Goal: Task Accomplishment & Management: Manage account settings

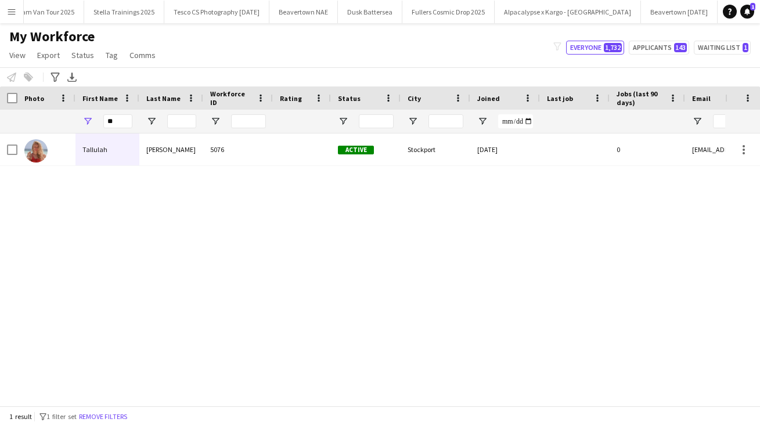
type input "*"
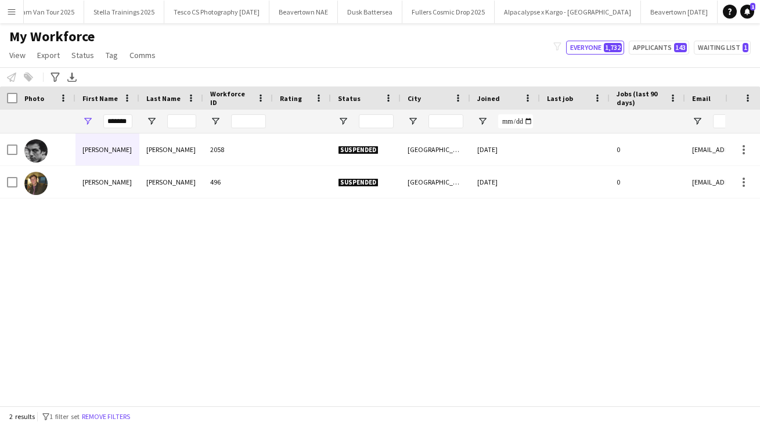
drag, startPoint x: 136, startPoint y: 127, endPoint x: 128, endPoint y: 120, distance: 10.3
click at [128, 120] on input "*******" at bounding box center [117, 121] width 29 height 14
type input "*"
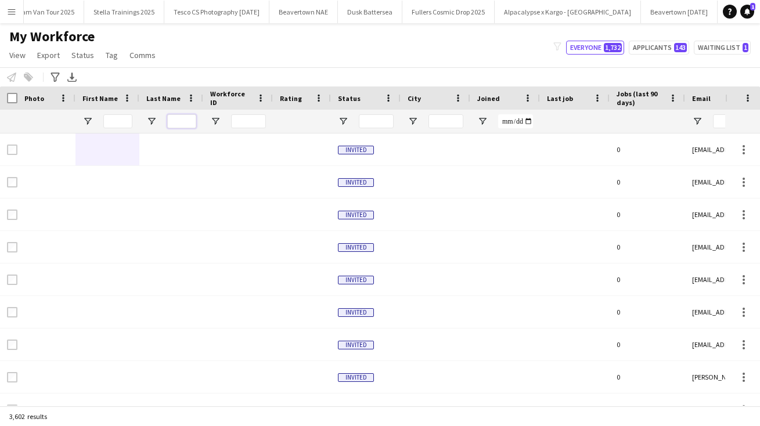
click at [178, 120] on input "Last Name Filter Input" at bounding box center [181, 121] width 29 height 14
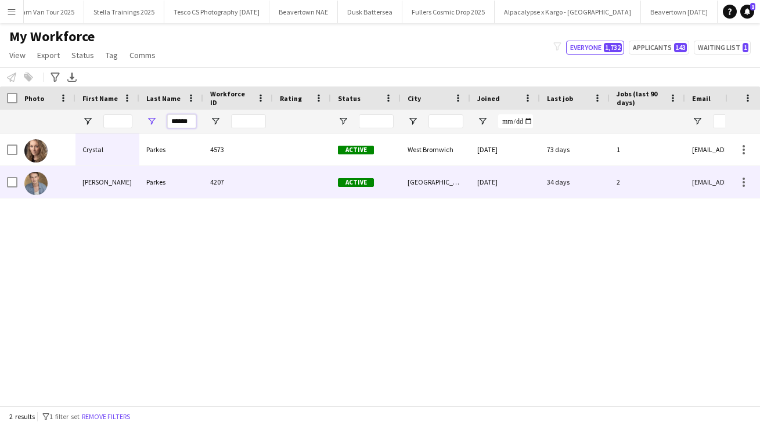
type input "******"
click at [158, 182] on div "Parkes" at bounding box center [171, 182] width 64 height 32
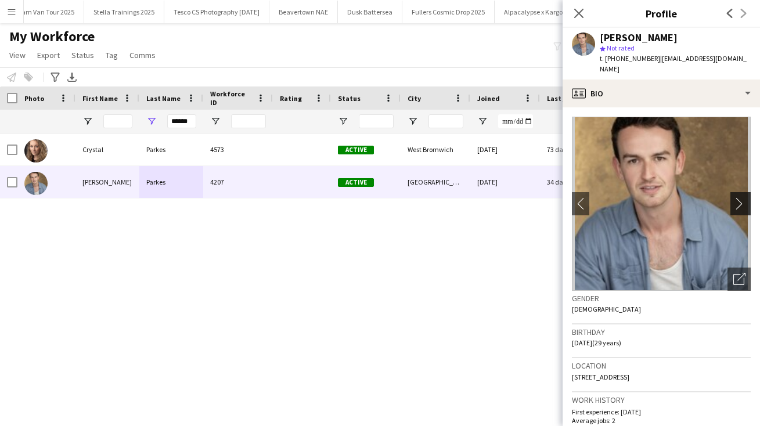
click at [738, 197] on app-icon "chevron-right" at bounding box center [742, 203] width 18 height 12
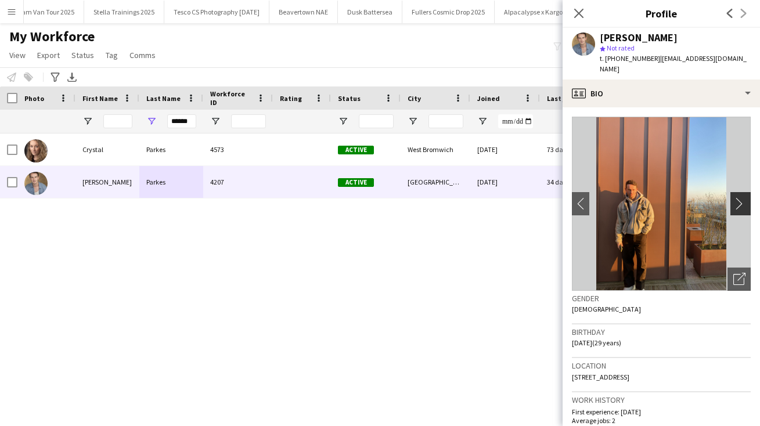
click at [738, 197] on app-icon "chevron-right" at bounding box center [742, 203] width 18 height 12
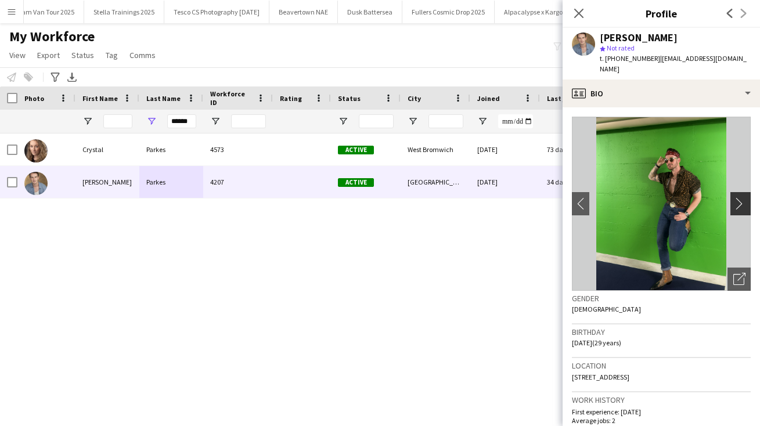
click at [738, 197] on app-icon "chevron-right" at bounding box center [742, 203] width 18 height 12
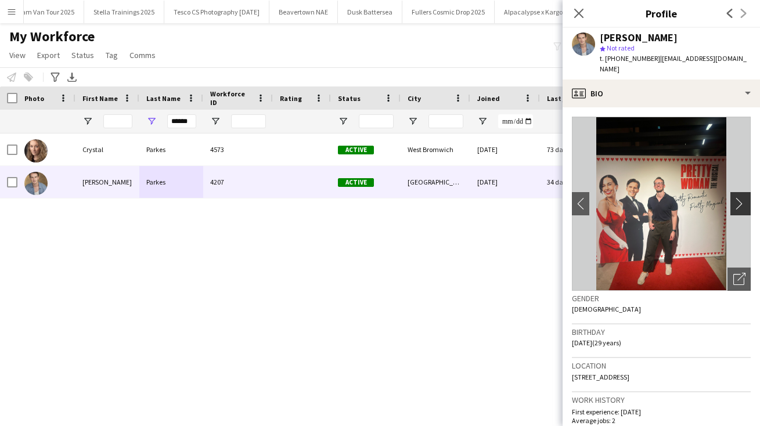
click at [738, 197] on app-icon "chevron-right" at bounding box center [742, 203] width 18 height 12
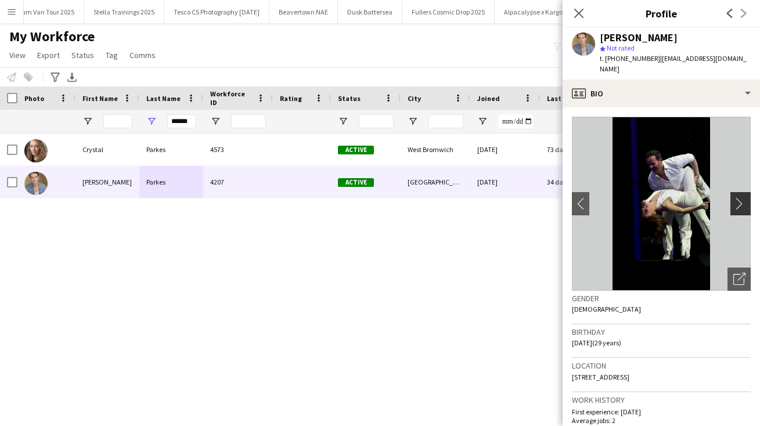
click at [738, 197] on app-icon "chevron-right" at bounding box center [742, 203] width 18 height 12
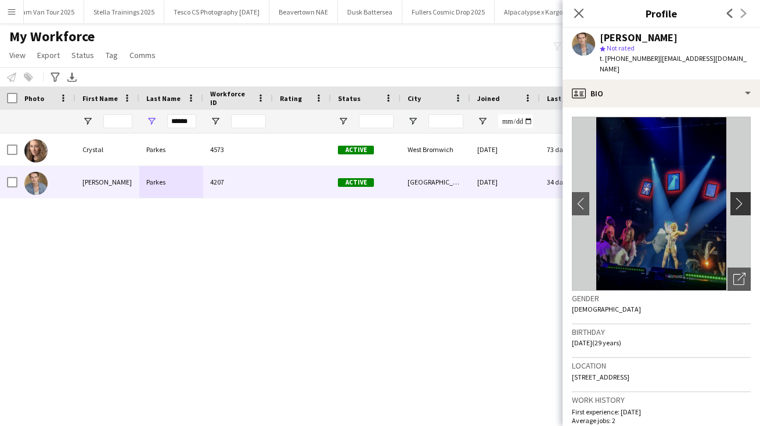
click at [738, 197] on app-icon "chevron-right" at bounding box center [742, 203] width 18 height 12
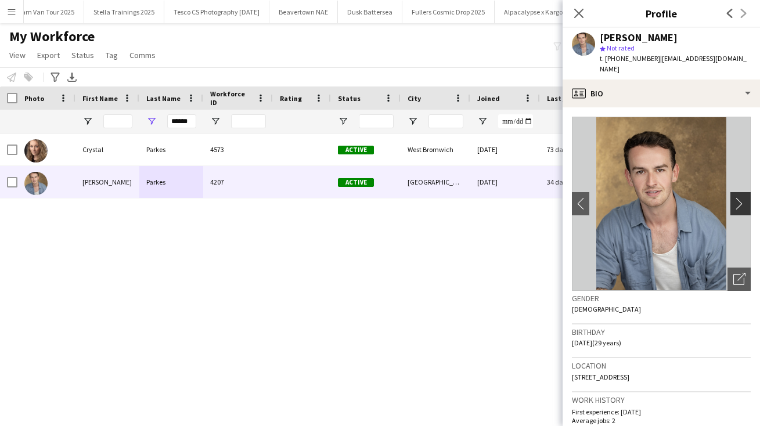
click at [738, 197] on app-icon "chevron-right" at bounding box center [742, 203] width 18 height 12
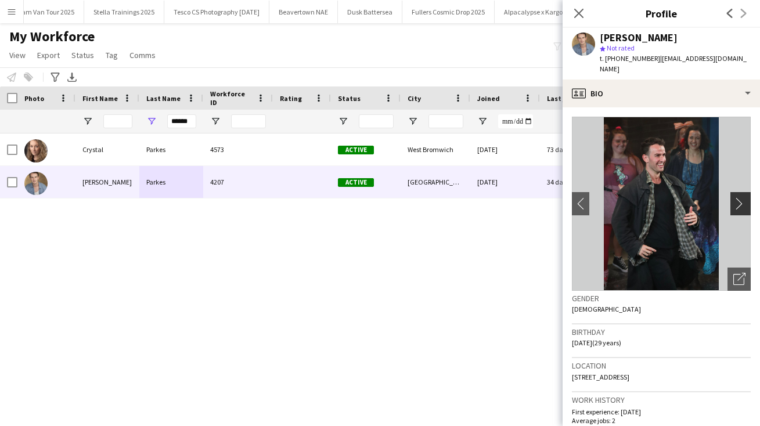
click at [738, 197] on app-icon "chevron-right" at bounding box center [742, 203] width 18 height 12
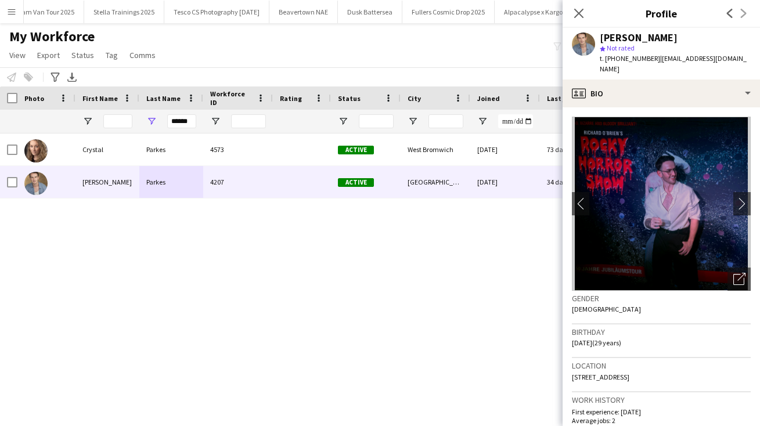
drag, startPoint x: 702, startPoint y: 364, endPoint x: 566, endPoint y: 366, distance: 135.8
click at [566, 366] on app-crew-profile-bio "chevron-left chevron-right Open photos pop-in Gender [DEMOGRAPHIC_DATA] Birthda…" at bounding box center [660, 266] width 197 height 319
copy span "[STREET_ADDRESS]"
click at [577, 12] on icon at bounding box center [578, 13] width 11 height 11
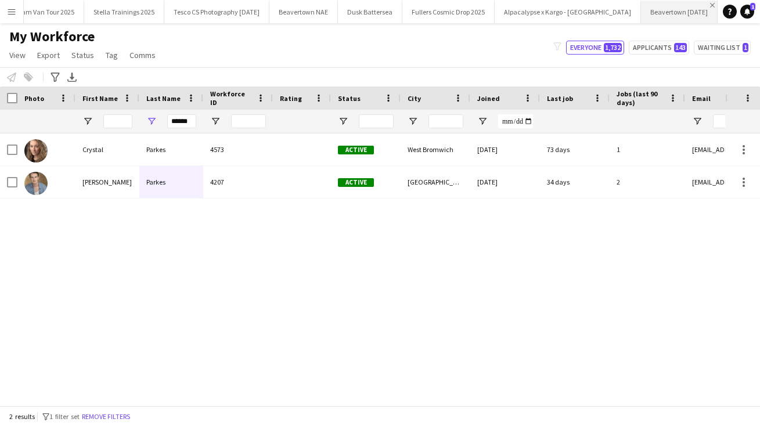
click at [710, 4] on app-icon "Close" at bounding box center [712, 5] width 5 height 5
click at [421, 5] on app-icon "Close" at bounding box center [419, 5] width 5 height 5
click at [79, 11] on button "Aspall Tour On Trade 2025 Close" at bounding box center [72, 12] width 96 height 23
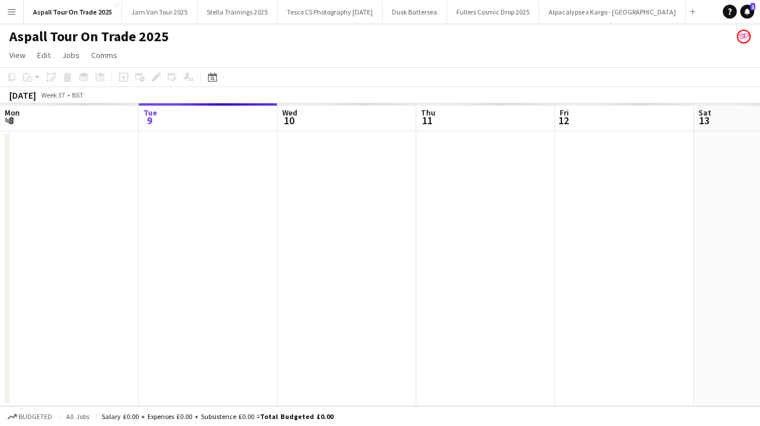
scroll to position [0, 277]
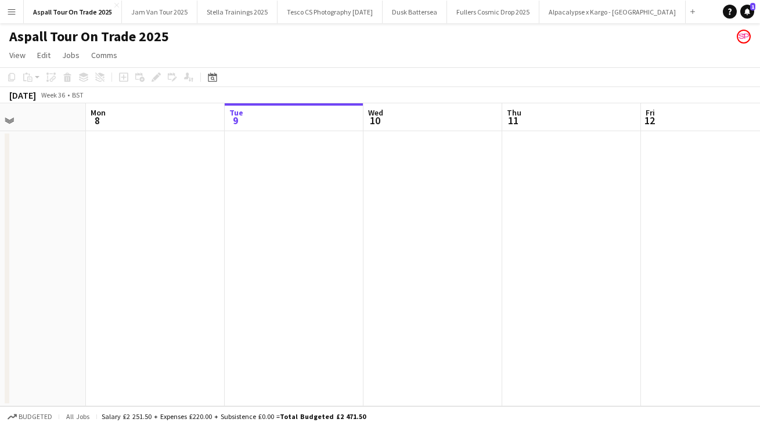
drag, startPoint x: 137, startPoint y: 278, endPoint x: 805, endPoint y: 277, distance: 668.0
click at [759, 277] on html "Menu Boards Boards Boards All jobs Status Workforce Workforce My Workforce Recr…" at bounding box center [380, 213] width 760 height 426
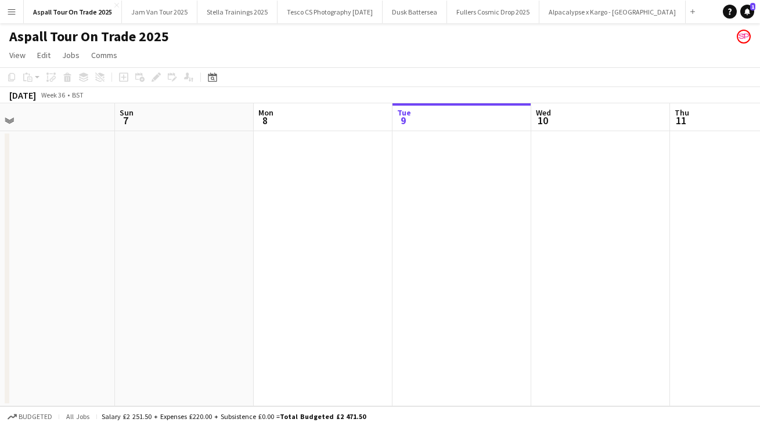
drag, startPoint x: 289, startPoint y: 284, endPoint x: 805, endPoint y: 265, distance: 516.3
click at [759, 265] on html "Menu Boards Boards Boards All jobs Status Workforce Workforce My Workforce Recr…" at bounding box center [380, 213] width 760 height 426
drag, startPoint x: 210, startPoint y: 315, endPoint x: 805, endPoint y: 260, distance: 598.0
click at [759, 260] on html "Menu Boards Boards Boards All jobs Status Workforce Workforce My Workforce Recr…" at bounding box center [380, 213] width 760 height 426
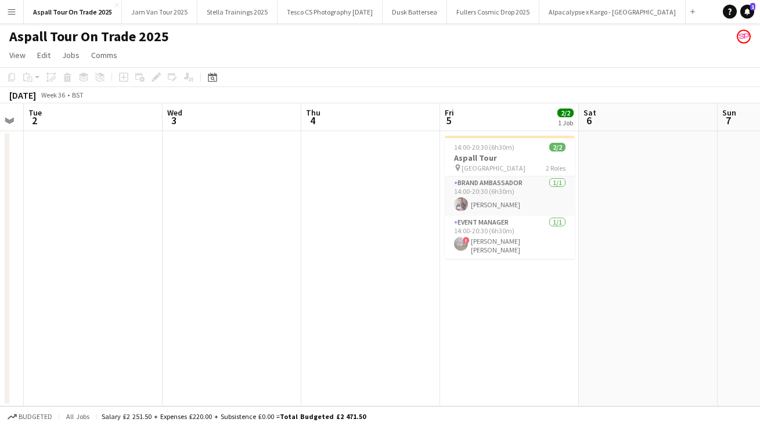
drag, startPoint x: 245, startPoint y: 308, endPoint x: 733, endPoint y: 250, distance: 491.5
click at [734, 252] on app-calendar-viewport "Sun 31 Mon 1 Tue 2 Wed 3 Thu 4 Fri 5 2/2 1 Job Sat 6 Sun 7 Mon 8 Tue 9 Wed 10 1…" at bounding box center [380, 254] width 760 height 303
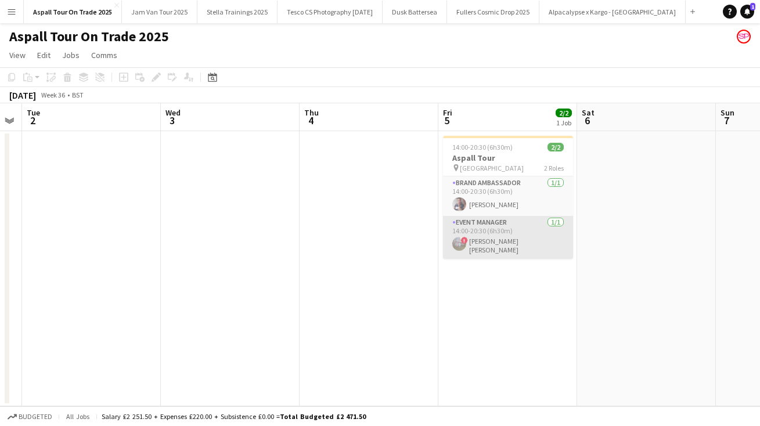
click at [494, 243] on app-card-role "Event Manager [DATE] 14:00-20:30 (6h30m) ! [PERSON_NAME] [PERSON_NAME]" at bounding box center [508, 237] width 130 height 43
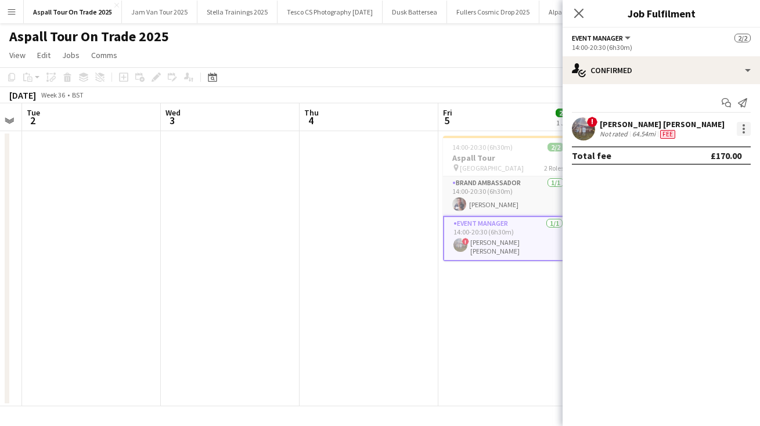
click at [742, 128] on div at bounding box center [743, 129] width 14 height 14
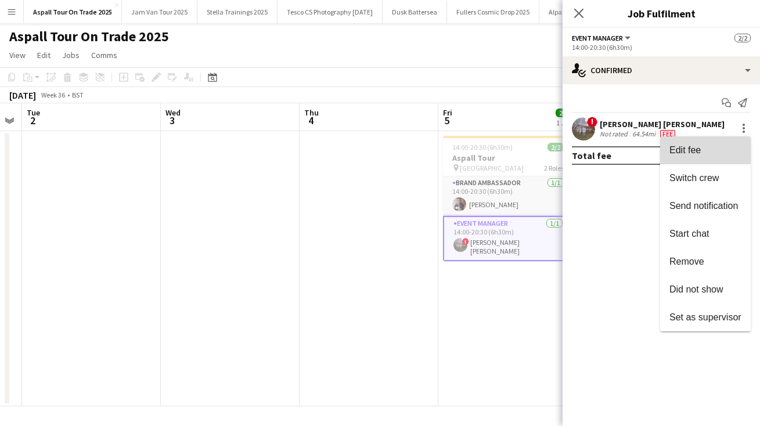
click at [701, 150] on span "Edit fee" at bounding box center [684, 150] width 31 height 10
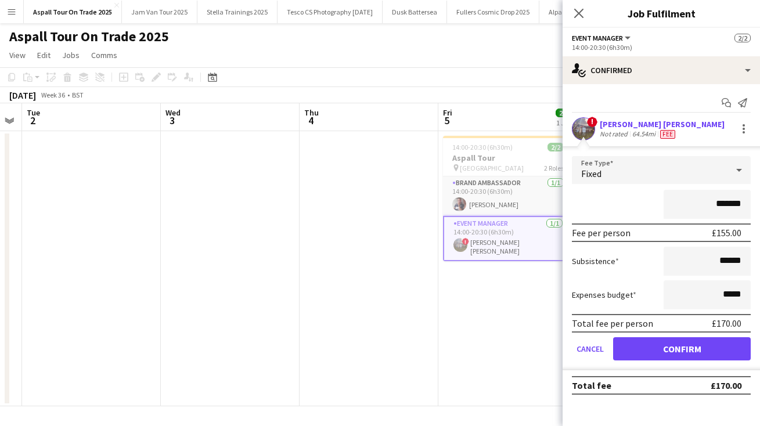
click at [724, 203] on input "*******" at bounding box center [706, 204] width 87 height 29
type input "*******"
click at [684, 350] on button "Confirm" at bounding box center [682, 348] width 138 height 23
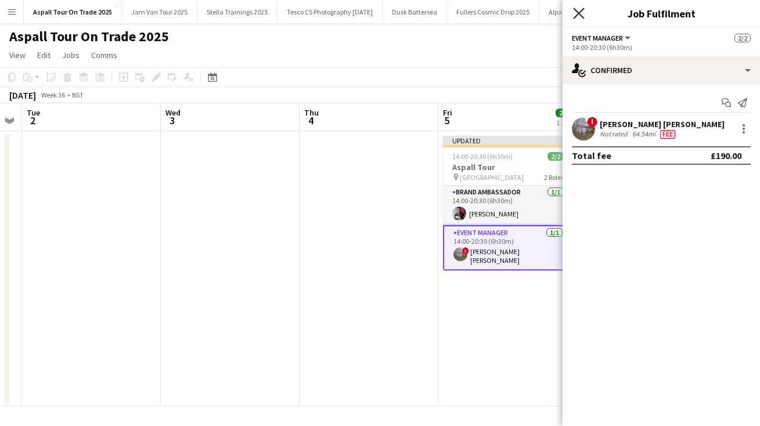
click at [579, 12] on icon "Close pop-in" at bounding box center [578, 13] width 11 height 11
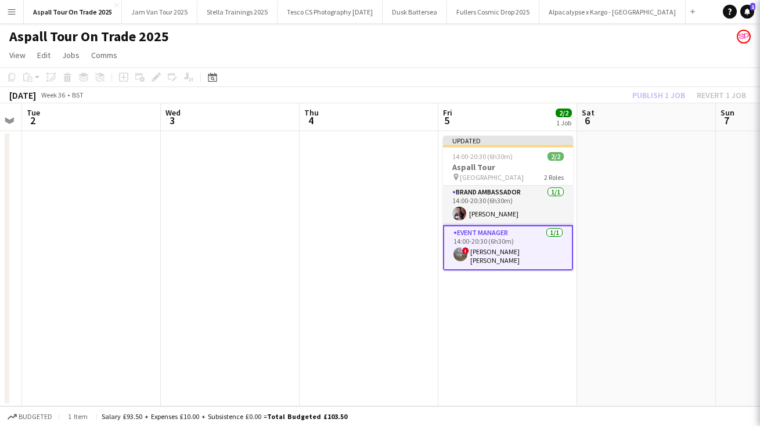
click at [570, 39] on div "Aspall Tour On Trade 2025" at bounding box center [380, 34] width 760 height 22
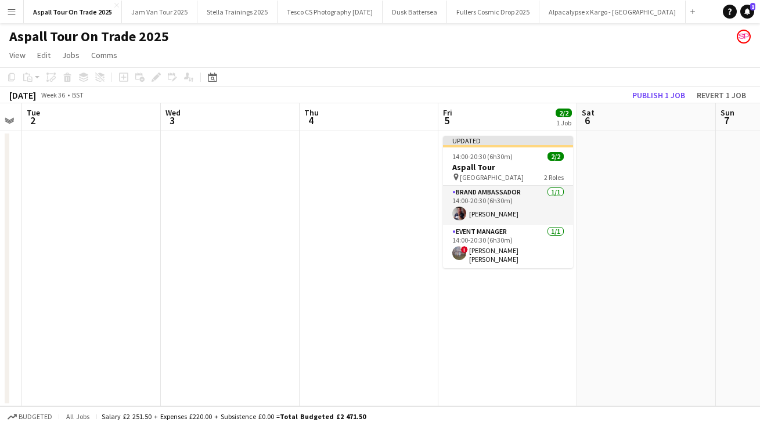
click at [665, 93] on button "Publish 1 job" at bounding box center [658, 95] width 62 height 15
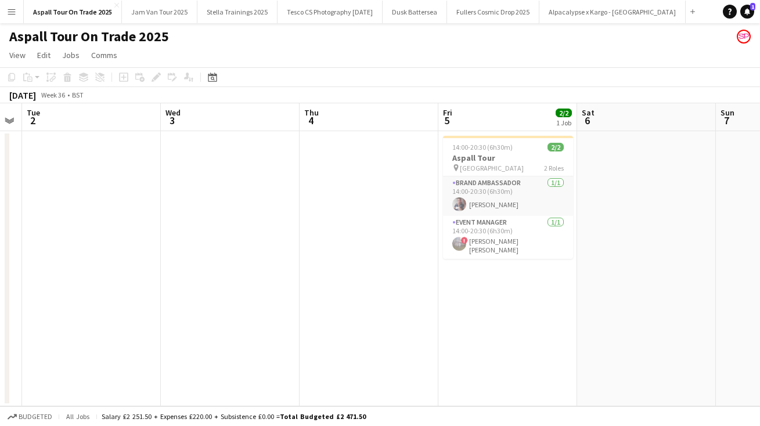
click at [244, 229] on app-date-cell at bounding box center [230, 268] width 139 height 275
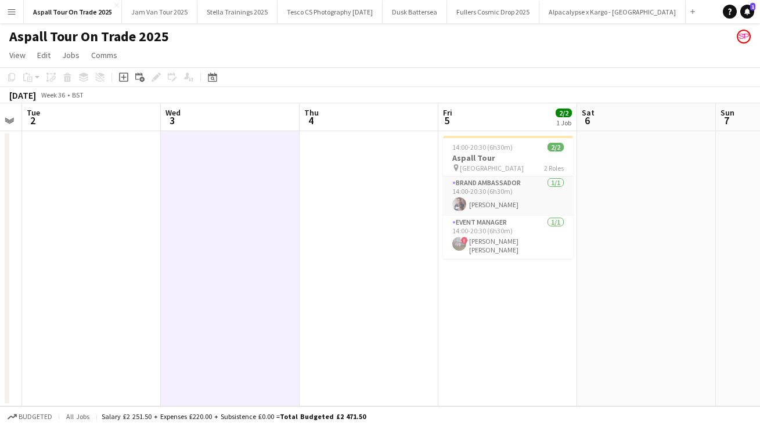
click at [12, 12] on app-icon "Menu" at bounding box center [11, 11] width 9 height 9
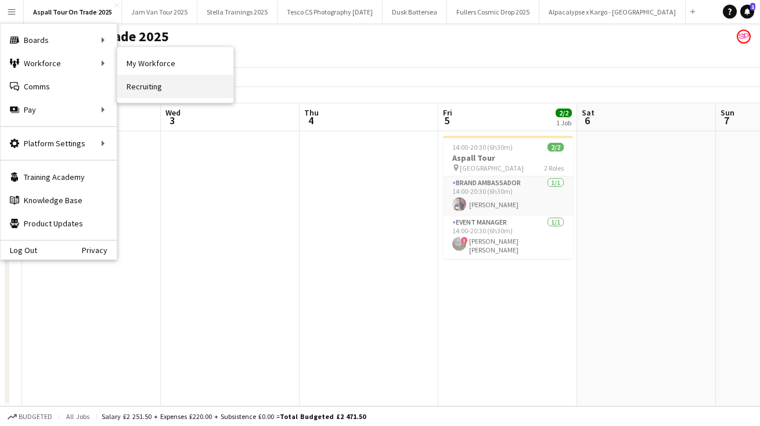
click at [144, 86] on link "Recruiting" at bounding box center [175, 86] width 116 height 23
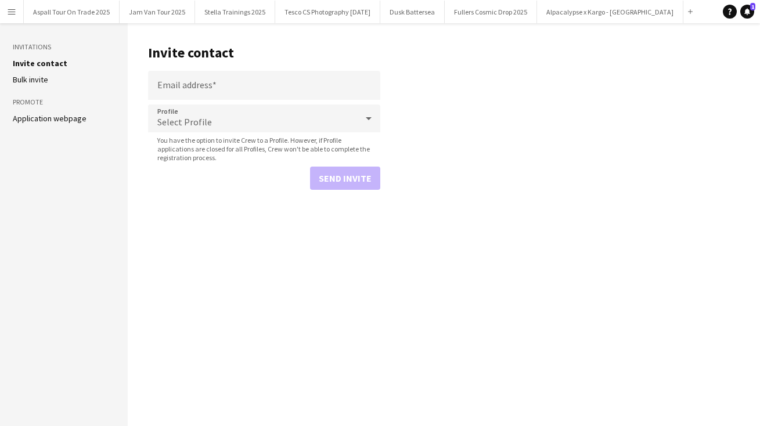
click at [56, 117] on link "Application webpage" at bounding box center [50, 118] width 74 height 10
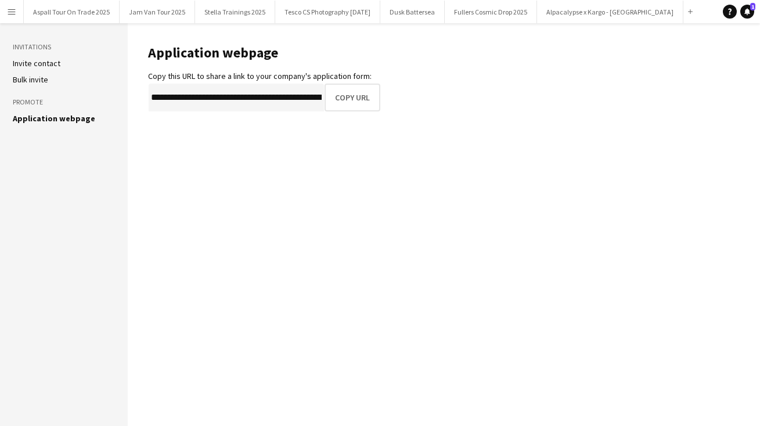
click at [13, 12] on app-icon "Menu" at bounding box center [11, 11] width 9 height 9
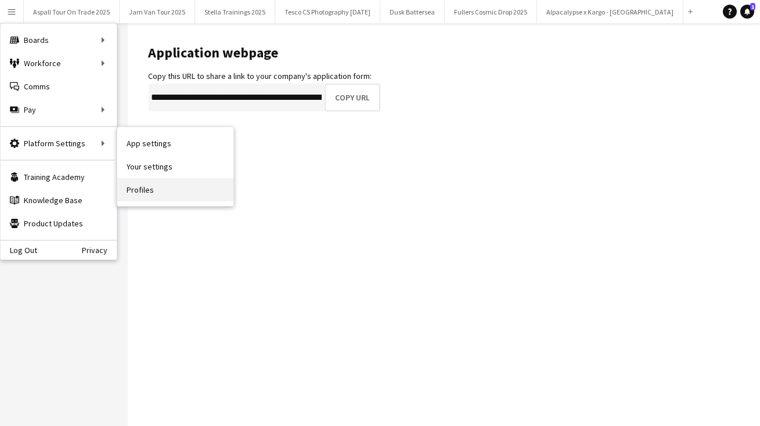
click at [136, 196] on link "Profiles" at bounding box center [175, 189] width 116 height 23
